Goal: Find specific page/section: Find specific page/section

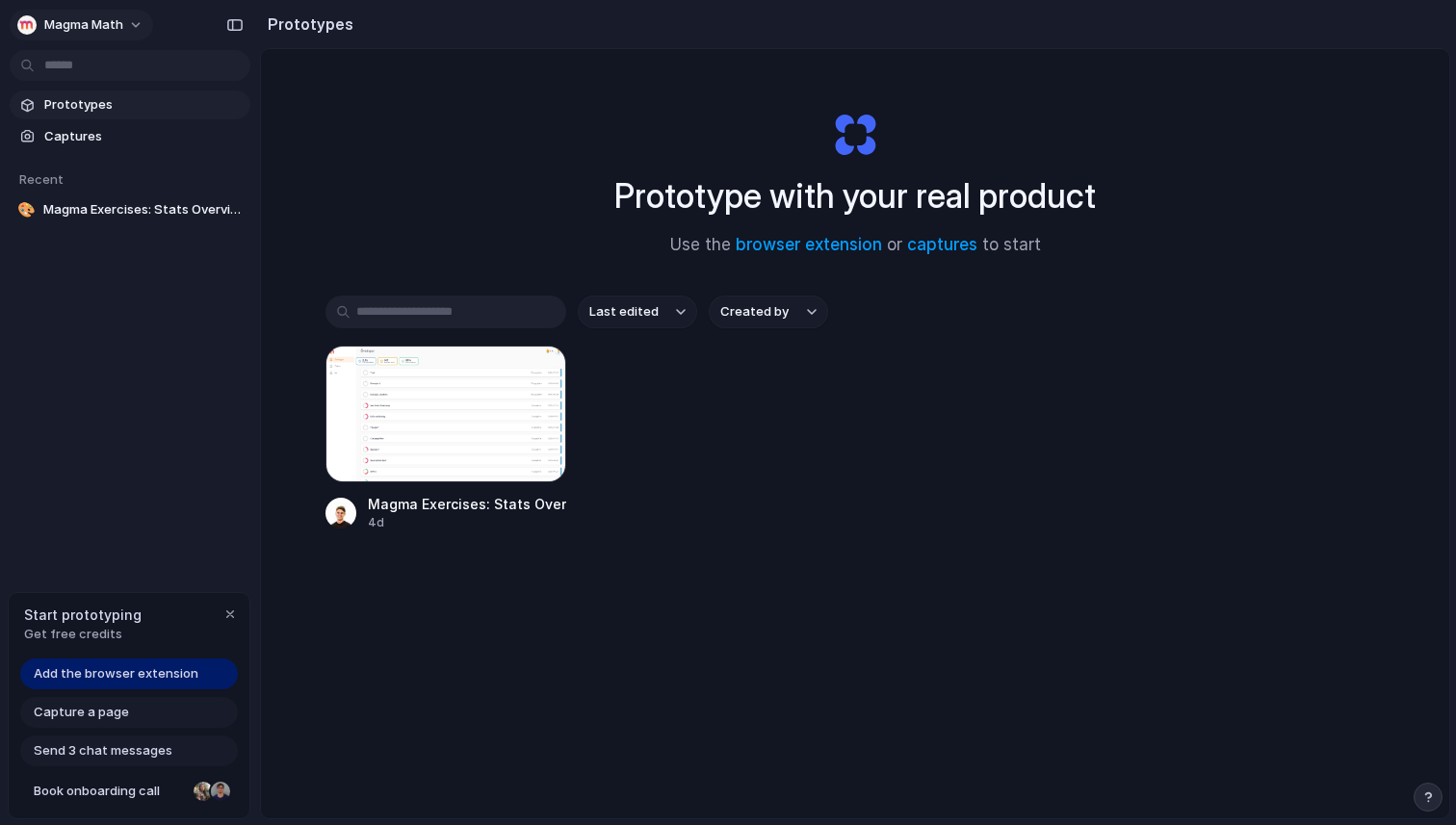
click at [127, 23] on button "Magma Math" at bounding box center [81, 25] width 143 height 31
click at [127, 23] on div "Settings Invite members Change theme Sign out" at bounding box center [728, 412] width 1456 height 825
click at [412, 392] on div at bounding box center [446, 414] width 241 height 137
